Goal: Register for event/course

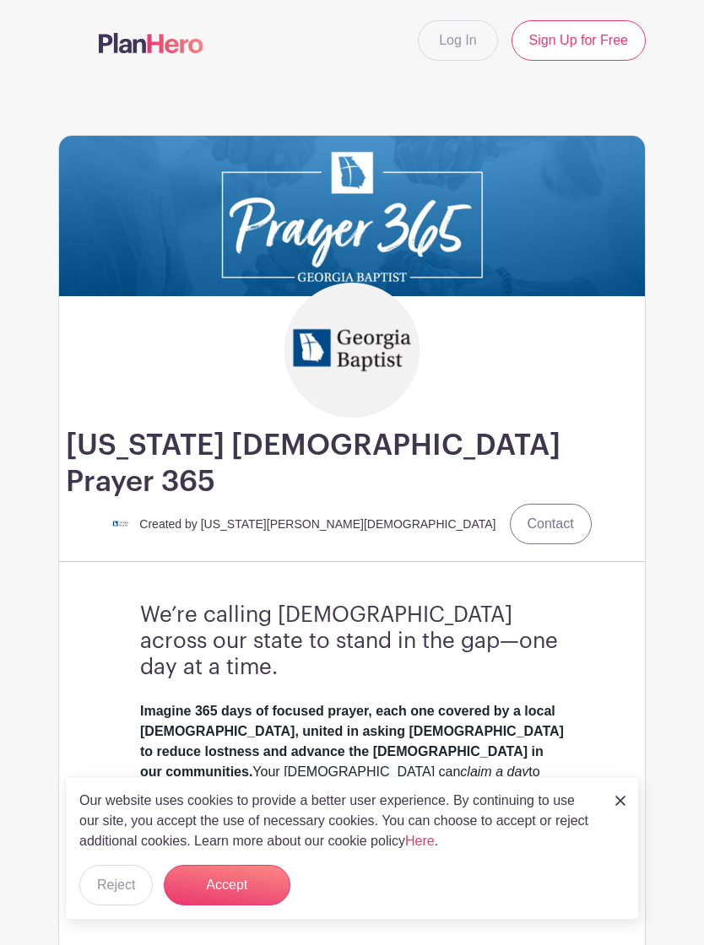
click at [620, 804] on img at bounding box center [620, 801] width 10 height 10
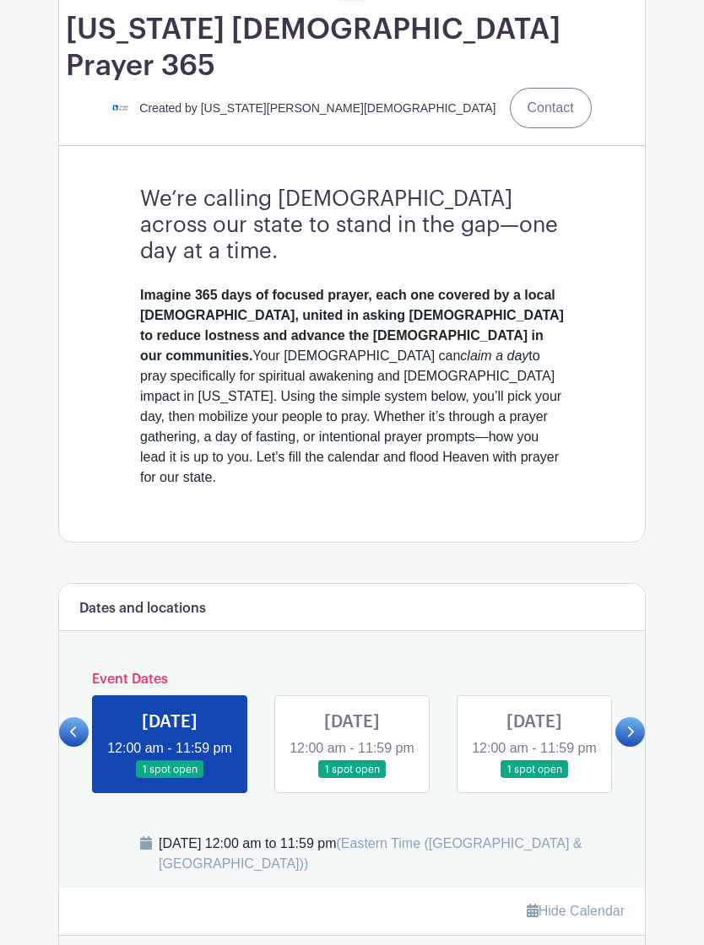
scroll to position [416, 0]
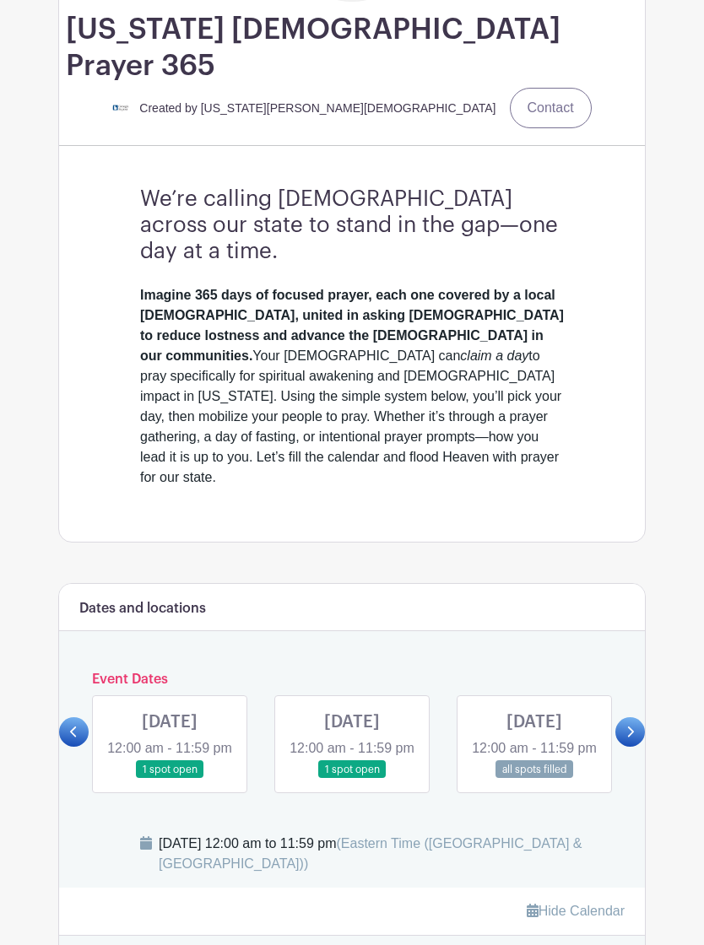
click at [170, 779] on link at bounding box center [170, 779] width 0 height 0
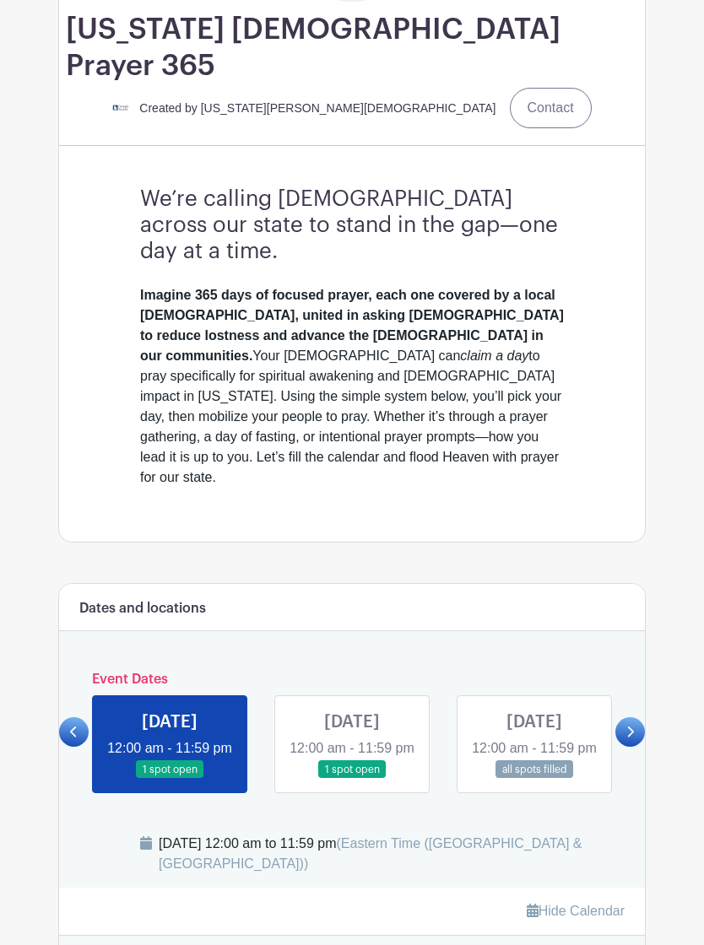
click at [170, 779] on link at bounding box center [170, 779] width 0 height 0
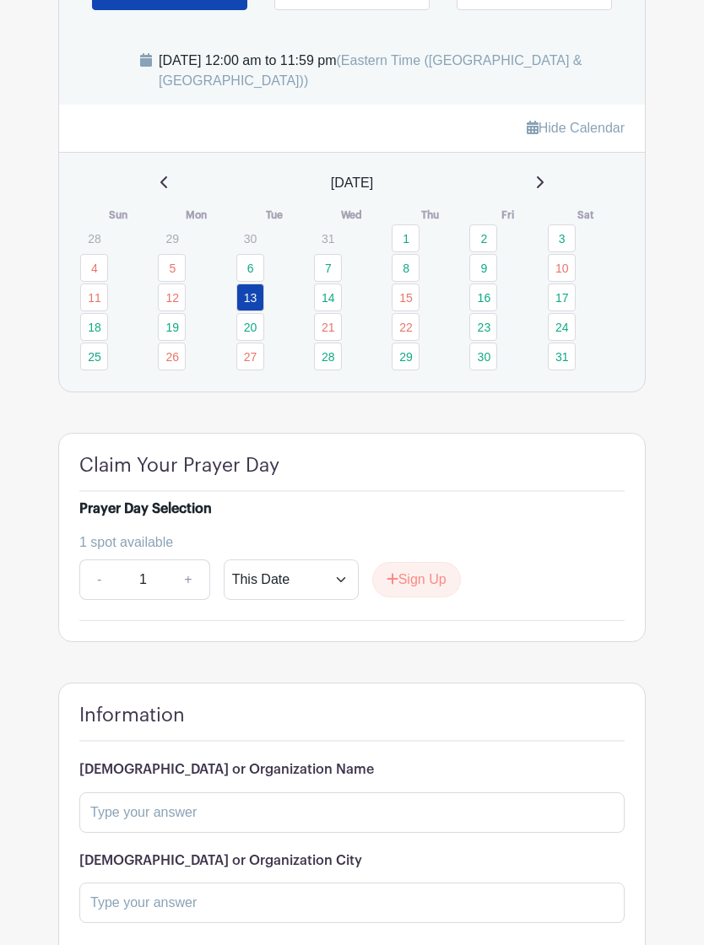
scroll to position [1199, 0]
click at [350, 793] on input "text" at bounding box center [351, 813] width 545 height 41
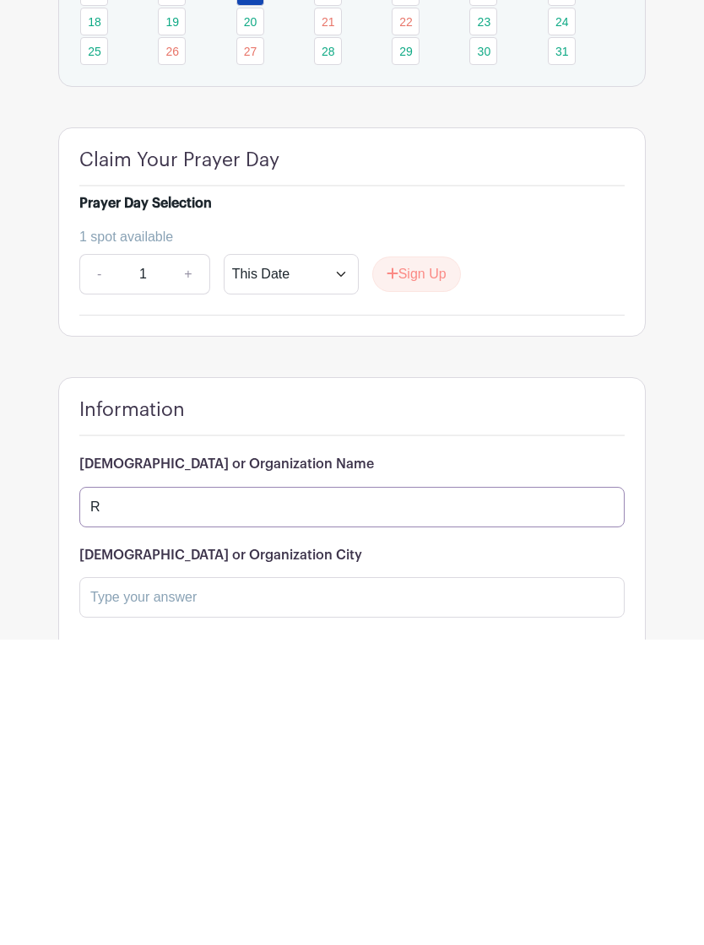
scroll to position [1244, 0]
type input "R"
type input "Men’s DGroup"
click at [448, 838] on input "text" at bounding box center [351, 858] width 545 height 41
type input "Hopewell [DEMOGRAPHIC_DATA]"
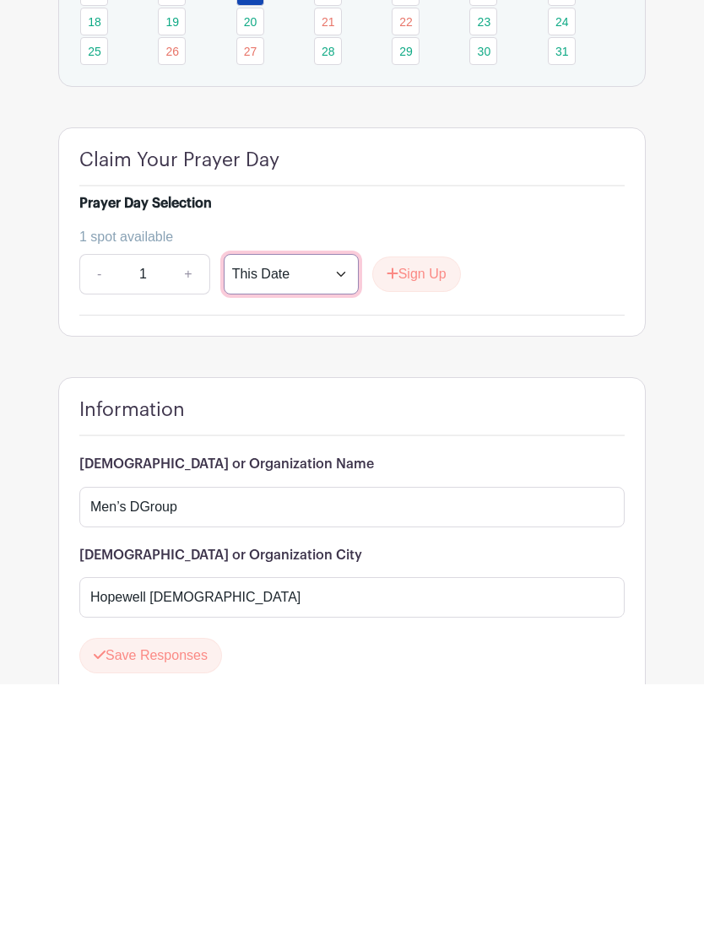
click at [348, 515] on select "This Date Select Dates" at bounding box center [291, 535] width 135 height 41
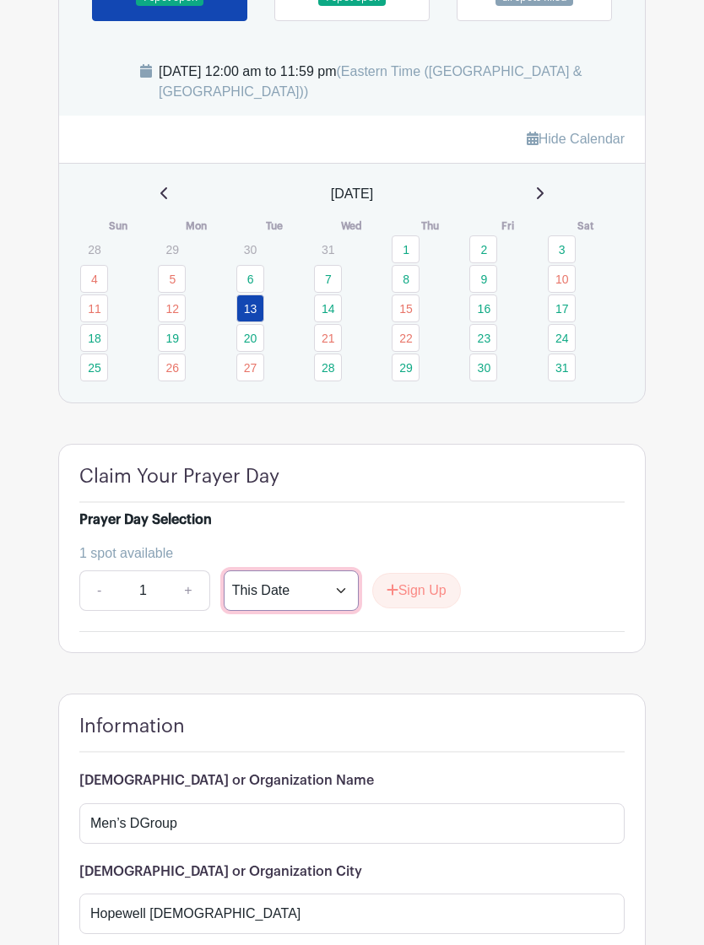
scroll to position [1267, 0]
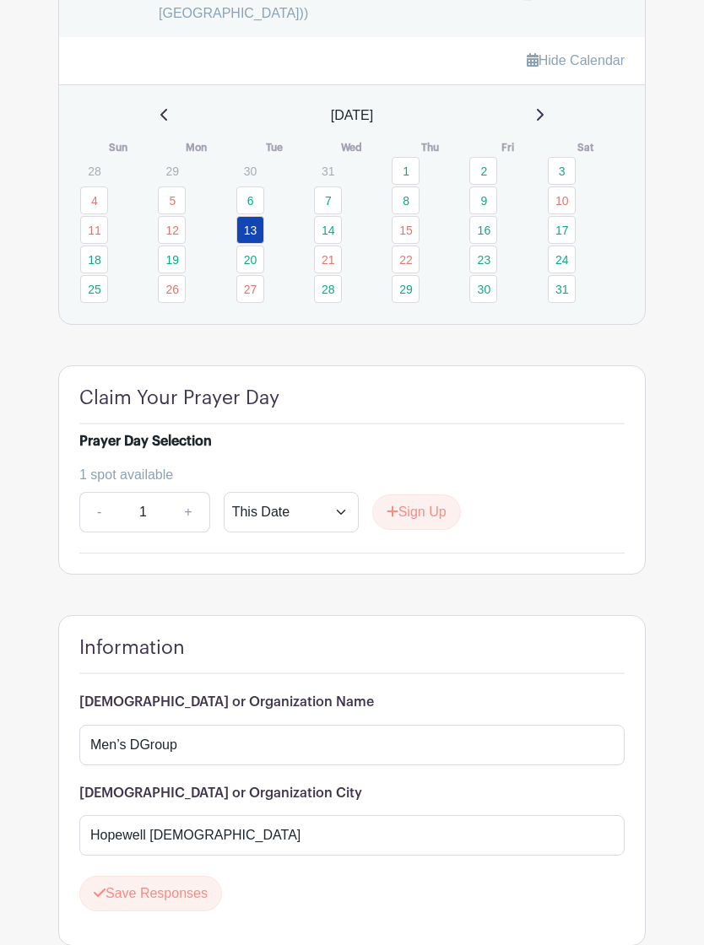
click at [160, 876] on button "Save Responses" at bounding box center [150, 893] width 143 height 35
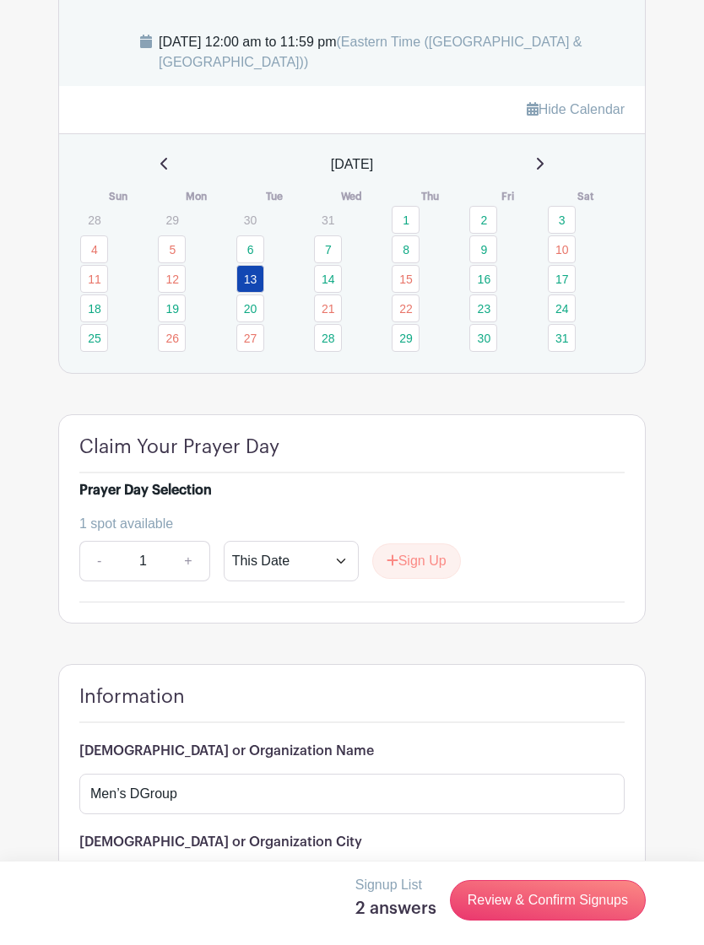
click at [558, 921] on link "Review & Confirm Signups" at bounding box center [548, 900] width 196 height 41
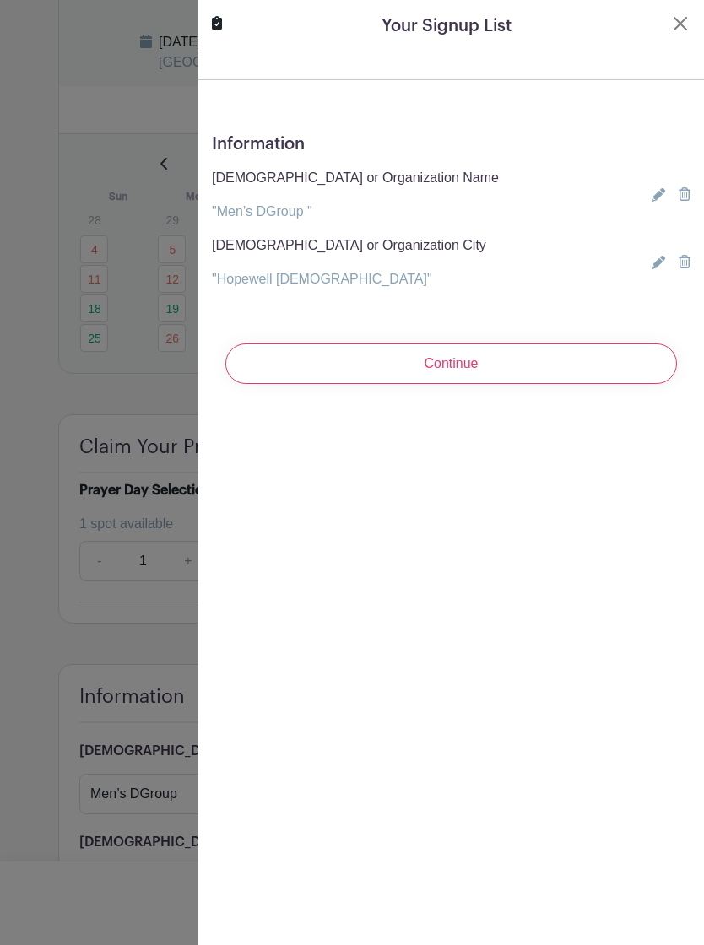
click at [662, 256] on icon at bounding box center [659, 263] width 14 height 14
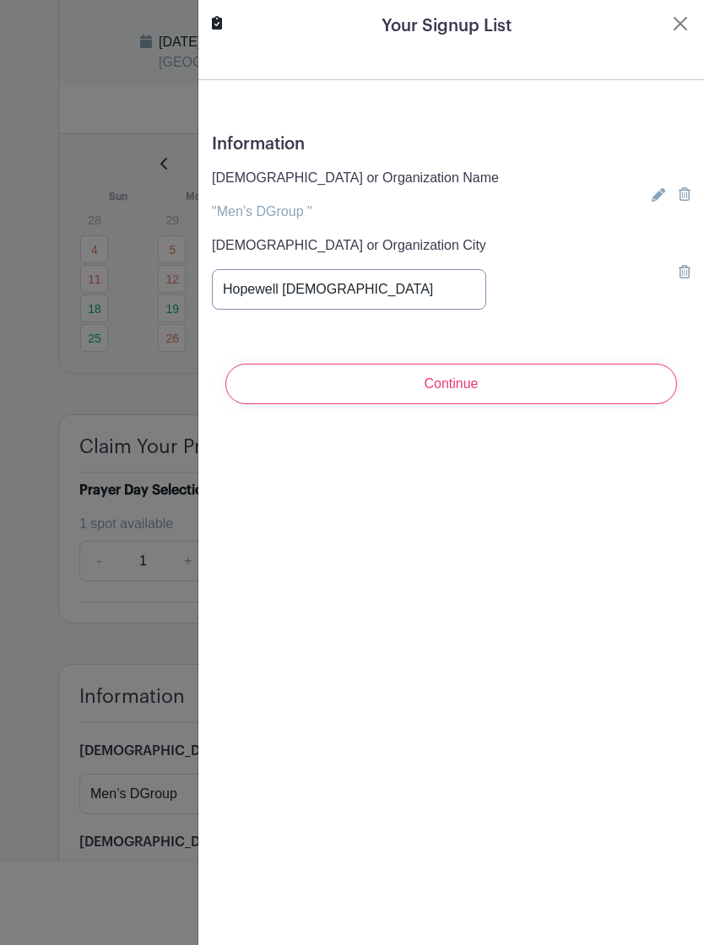
click at [352, 292] on input "Hopewell [DEMOGRAPHIC_DATA]" at bounding box center [349, 289] width 274 height 41
type input "H"
click at [462, 382] on input "Continue" at bounding box center [451, 384] width 452 height 41
click at [326, 287] on input "text" at bounding box center [349, 289] width 274 height 41
click at [684, 20] on button "Close" at bounding box center [680, 24] width 20 height 20
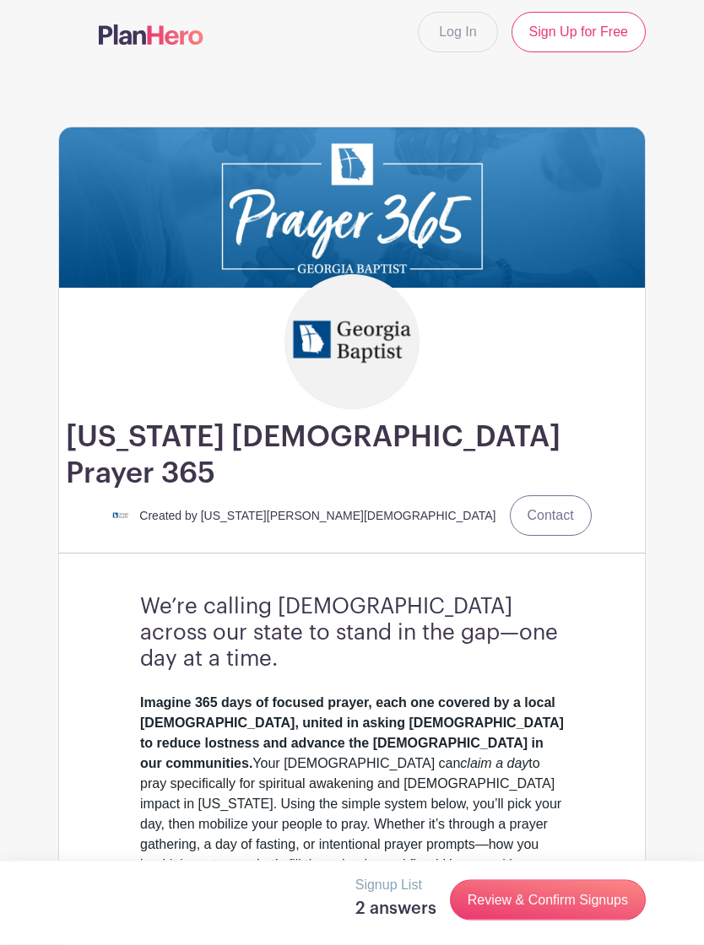
scroll to position [0, 0]
